Goal: Use online tool/utility: Use online tool/utility

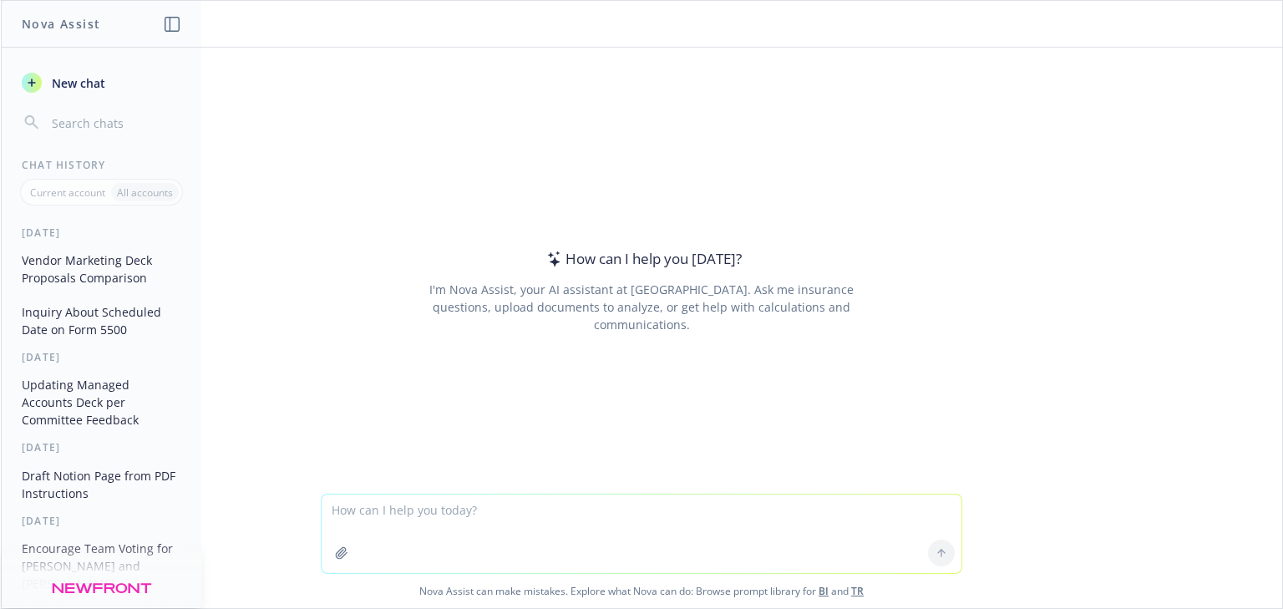
click at [453, 510] on textarea at bounding box center [642, 534] width 640 height 79
click at [713, 507] on textarea "Create me text for a powerpoint slide. title: adminstrative items" at bounding box center [642, 534] width 640 height 79
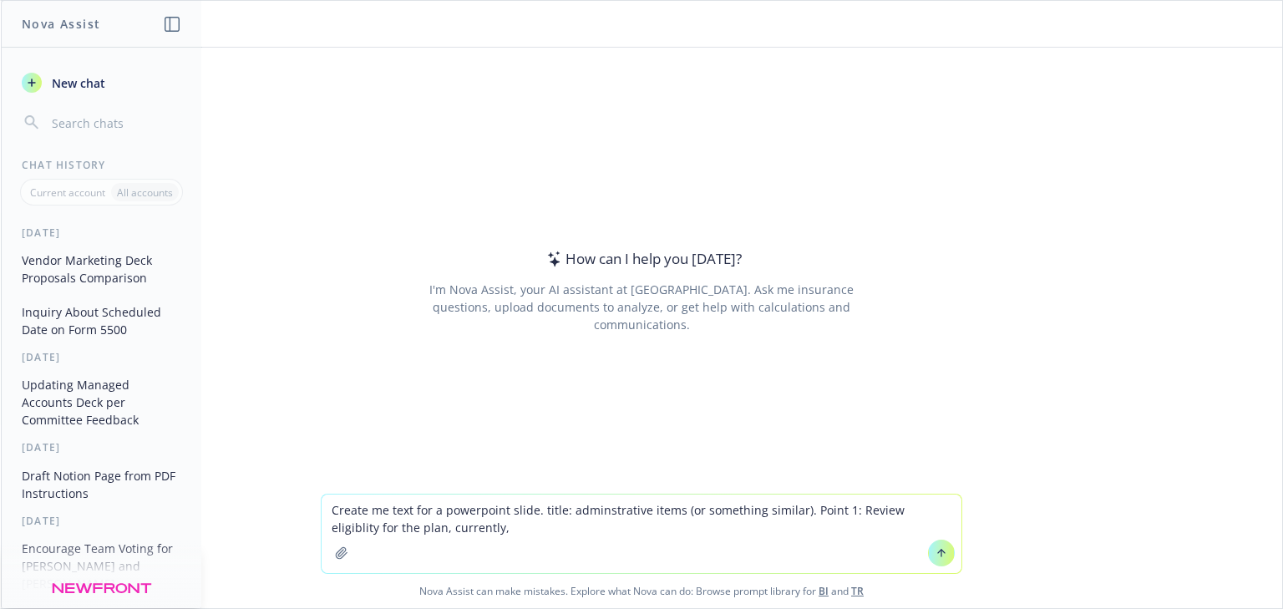
click at [454, 523] on textarea "Create me text for a powerpoint slide. title: adminstrative items (or something…" at bounding box center [642, 534] width 640 height 79
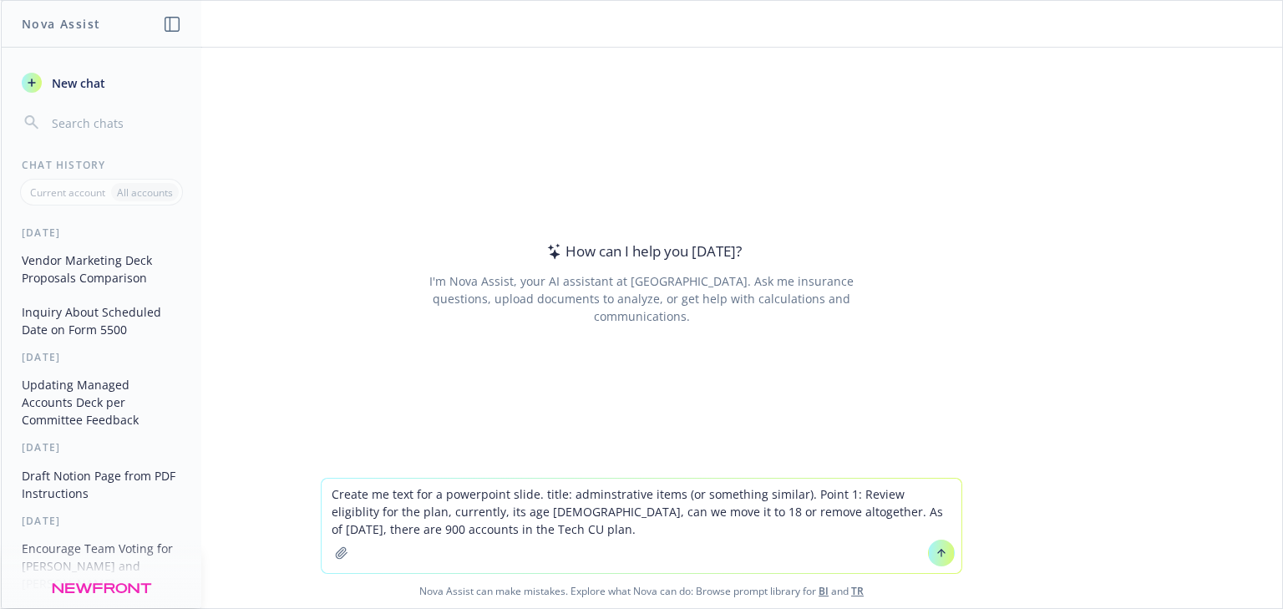
click at [449, 526] on textarea "Create me text for a powerpoint slide. title: adminstrative items (or something…" at bounding box center [642, 526] width 640 height 94
click at [575, 526] on textarea "Create me text for a powerpoint slide. title: adminstrative items (or something…" at bounding box center [642, 526] width 640 height 94
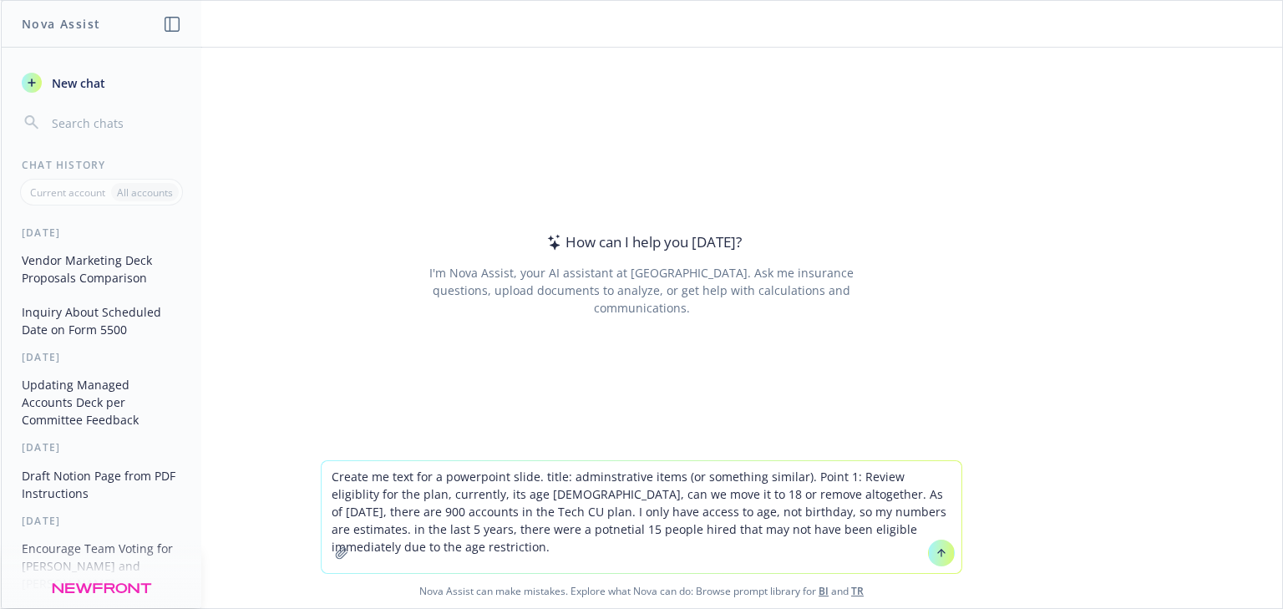
click at [925, 527] on textarea "Create me text for a powerpoint slide. title: adminstrative items (or something…" at bounding box center [642, 517] width 640 height 112
click at [944, 531] on textarea "Create me text for a powerpoint slide. title: adminstrative items (or something…" at bounding box center [642, 517] width 640 height 112
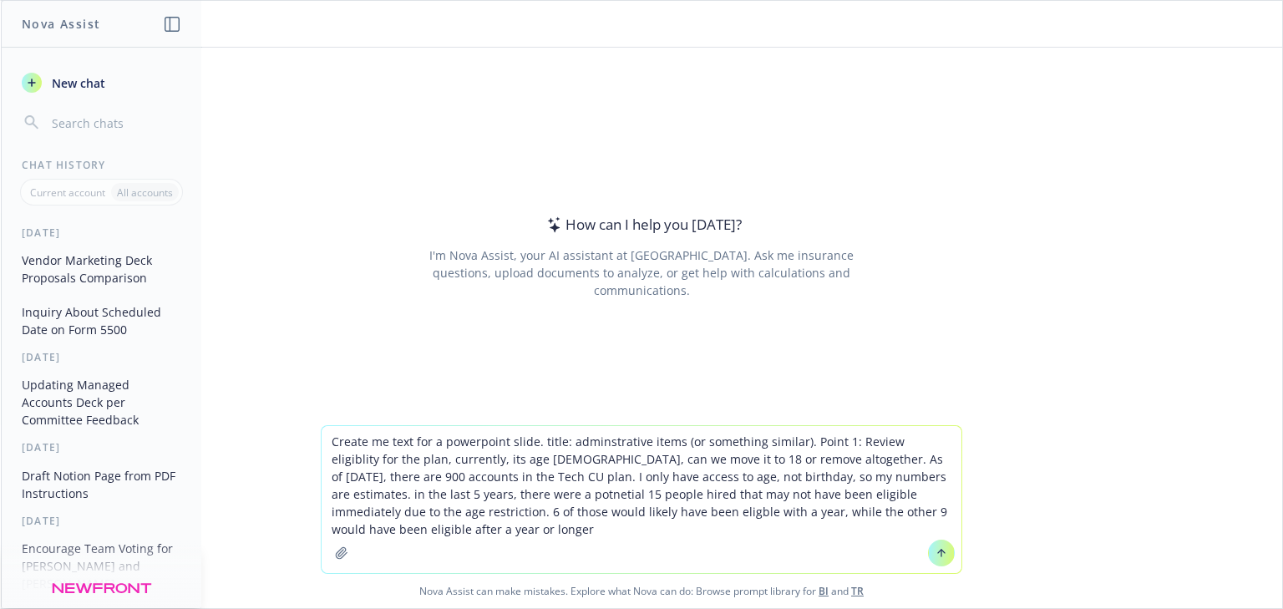
type textarea "Create me text for a powerpoint slide. title: adminstrative items (or something…"
